Goal: Find specific page/section: Find specific page/section

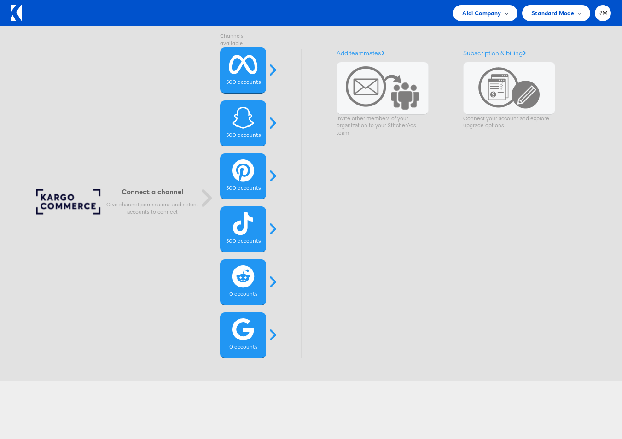
click at [503, 9] on div "Aldi Company" at bounding box center [485, 13] width 46 height 10
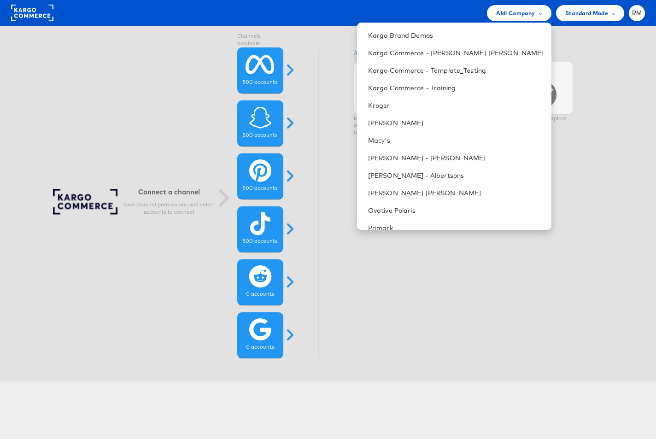
scroll to position [242, 0]
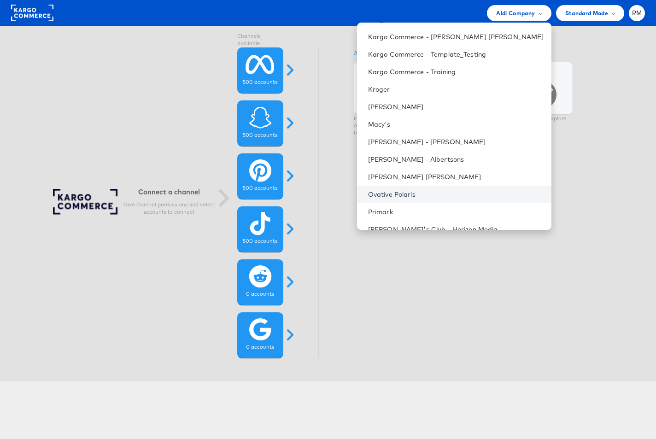
click at [468, 194] on link "Ovative Polaris" at bounding box center [456, 194] width 176 height 9
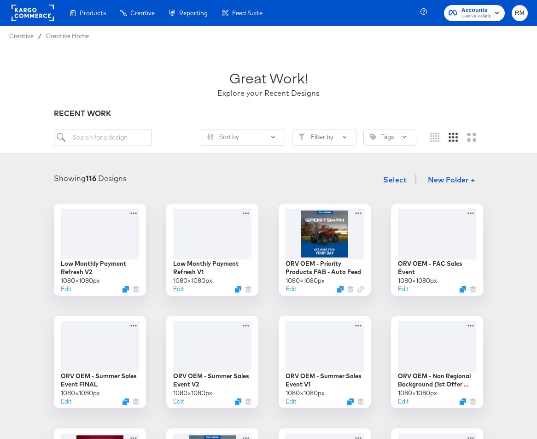
click at [487, 16] on span "Ovative Polaris" at bounding box center [476, 16] width 29 height 7
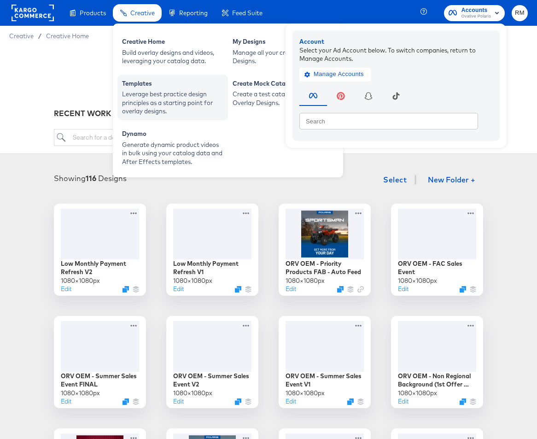
click at [136, 89] on div "Templates" at bounding box center [172, 84] width 101 height 11
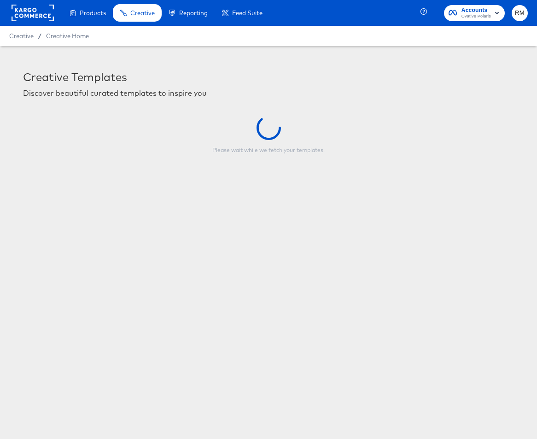
click at [127, 15] on div "Creative" at bounding box center [137, 13] width 49 height 18
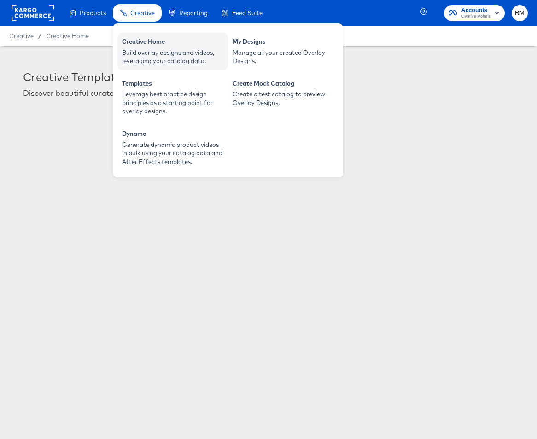
click at [142, 46] on div "Creative Home" at bounding box center [172, 42] width 101 height 11
